Goal: Information Seeking & Learning: Learn about a topic

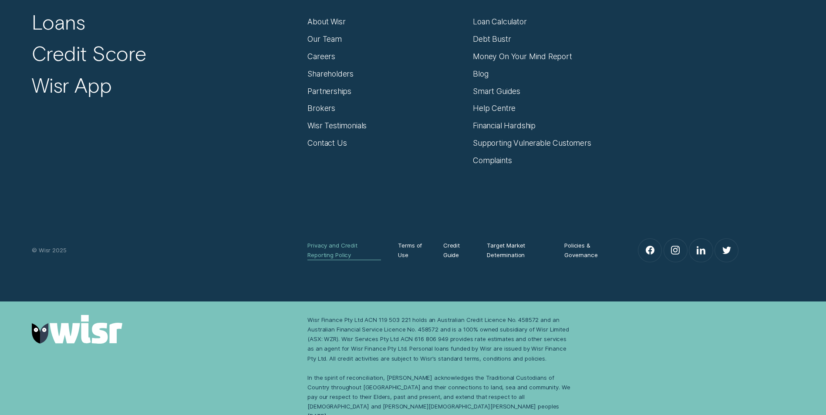
click at [329, 255] on div "Privacy and Credit Reporting Policy" at bounding box center [343, 250] width 73 height 19
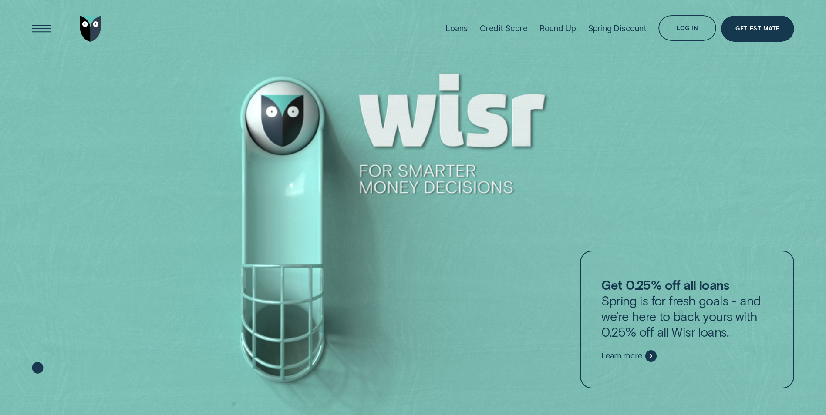
click at [642, 296] on p "Get 0.25% off all loans Spring is for fresh goals - and we’re here to back your…" at bounding box center [686, 308] width 171 height 63
